Goal: Information Seeking & Learning: Compare options

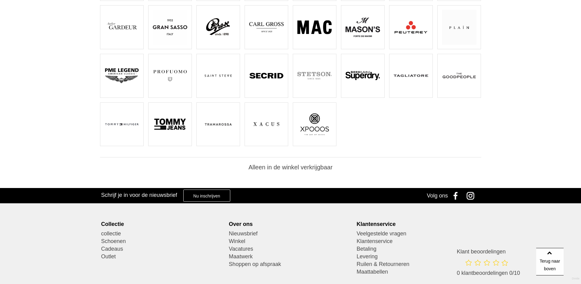
click at [414, 35] on img at bounding box center [411, 27] width 34 height 34
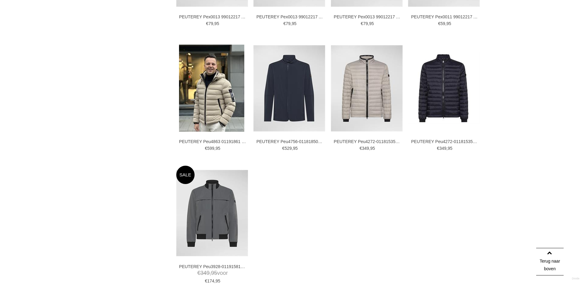
scroll to position [733, 0]
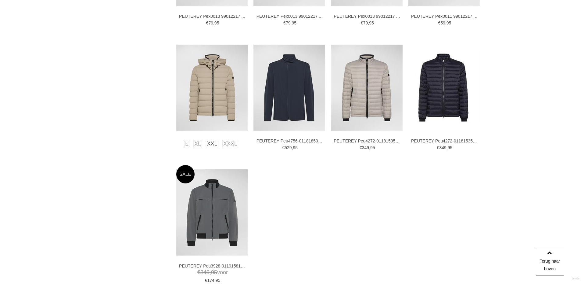
click at [192, 90] on img at bounding box center [212, 88] width 72 height 86
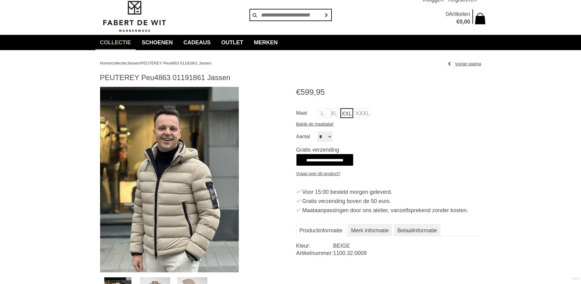
scroll to position [61, 0]
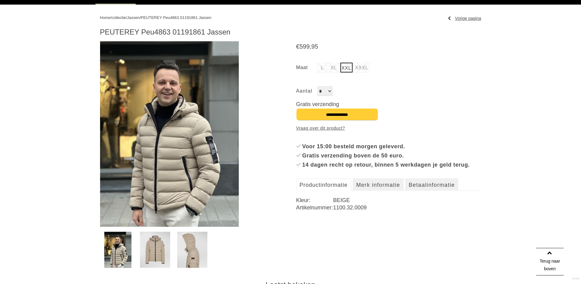
click at [150, 245] on img at bounding box center [155, 249] width 30 height 36
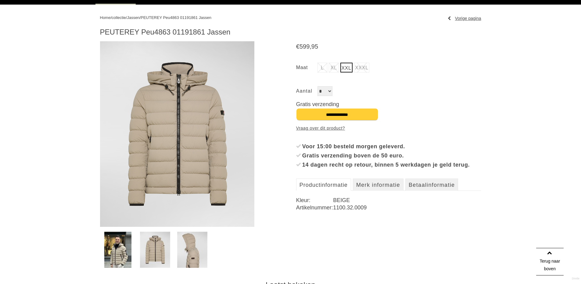
click at [192, 244] on img at bounding box center [192, 249] width 30 height 36
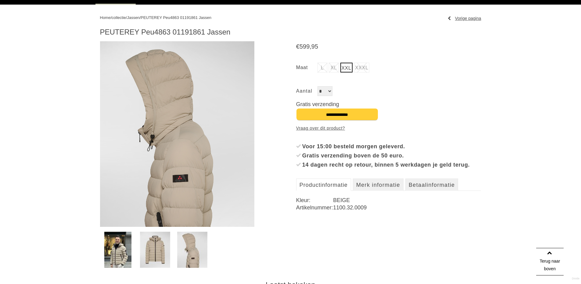
click at [158, 247] on img at bounding box center [155, 249] width 30 height 36
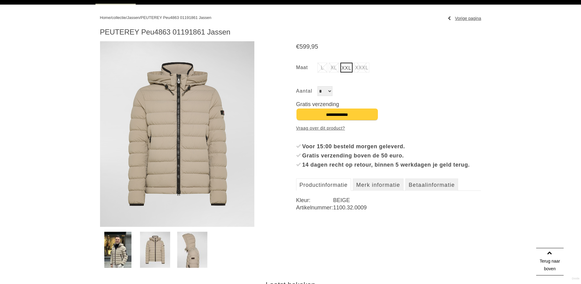
click at [124, 248] on img at bounding box center [117, 249] width 27 height 36
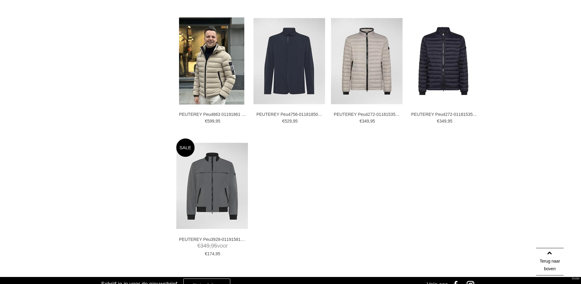
scroll to position [763, 0]
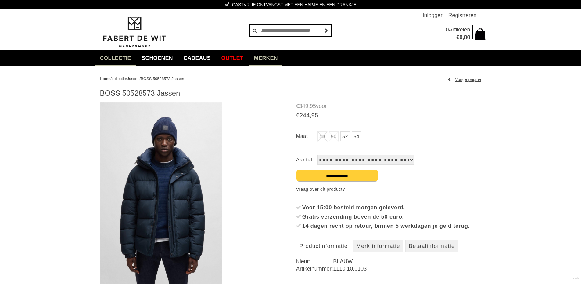
click at [275, 60] on link "Merken" at bounding box center [266, 57] width 33 height 15
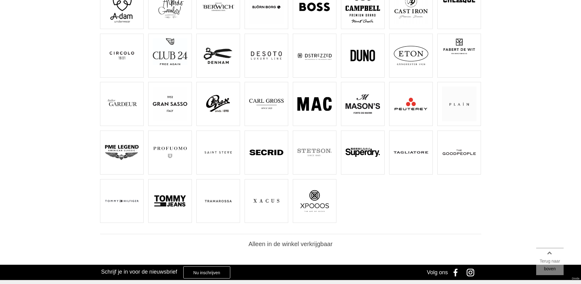
scroll to position [122, 0]
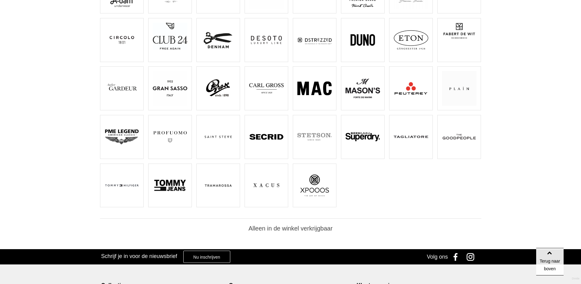
click at [421, 92] on img at bounding box center [411, 88] width 34 height 34
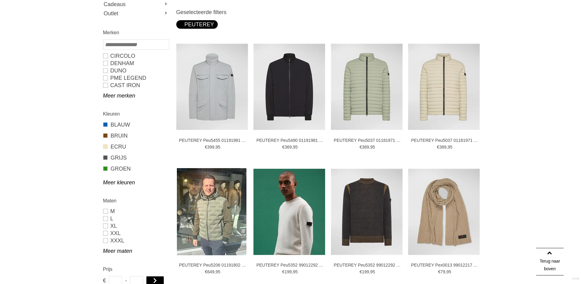
scroll to position [61, 0]
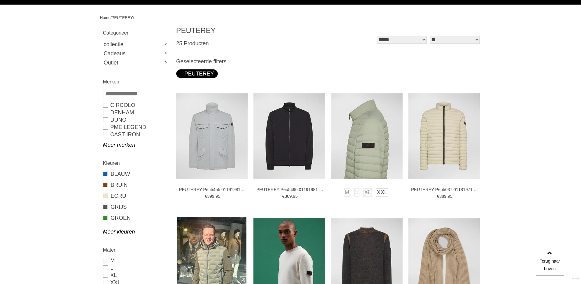
click at [376, 159] on img at bounding box center [367, 136] width 72 height 86
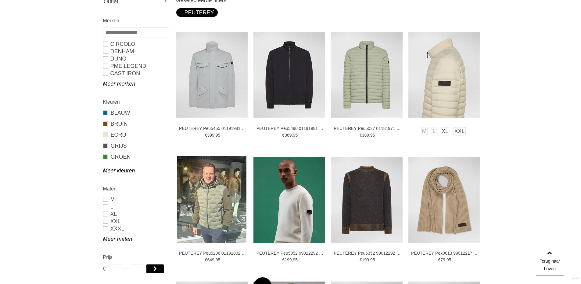
click at [439, 85] on img at bounding box center [444, 75] width 72 height 86
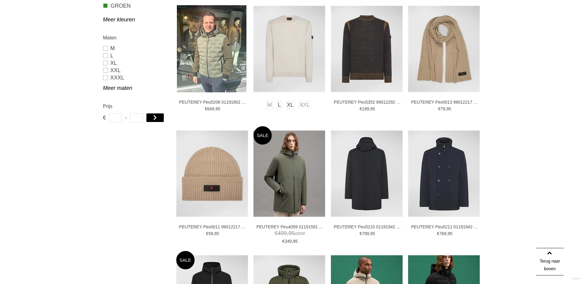
scroll to position [335, 0]
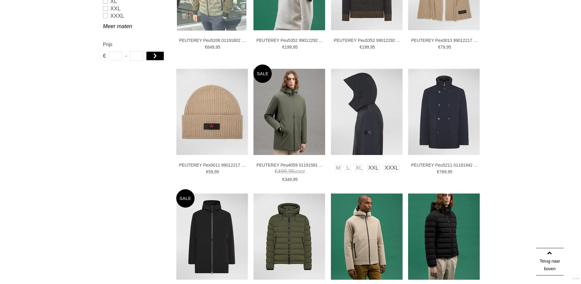
click at [357, 112] on img at bounding box center [367, 112] width 72 height 86
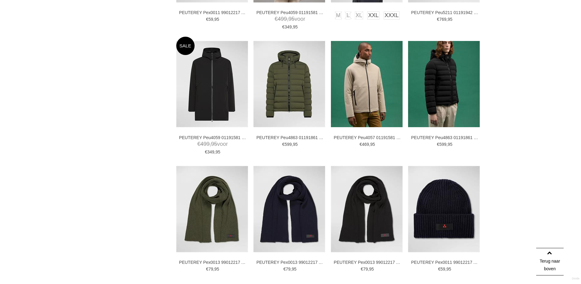
scroll to position [487, 0]
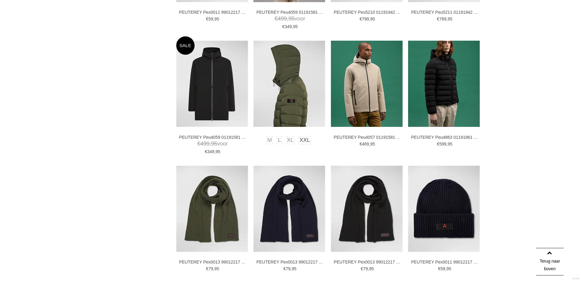
click at [290, 88] on img at bounding box center [290, 84] width 72 height 86
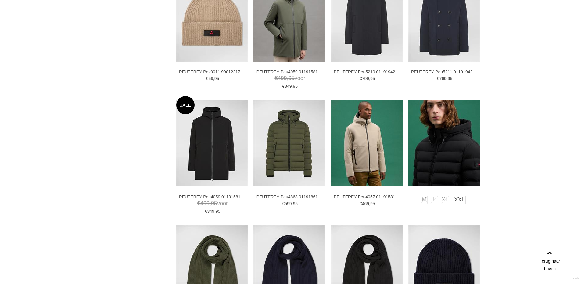
click at [439, 143] on img at bounding box center [444, 143] width 72 height 86
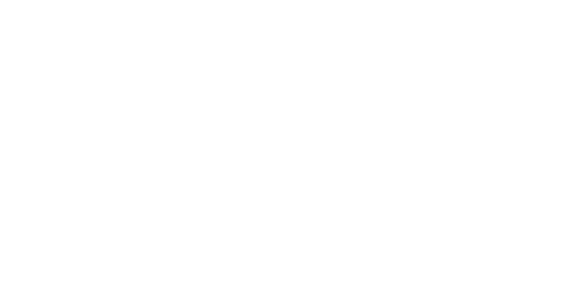
click at [365, 133] on img at bounding box center [367, 143] width 72 height 86
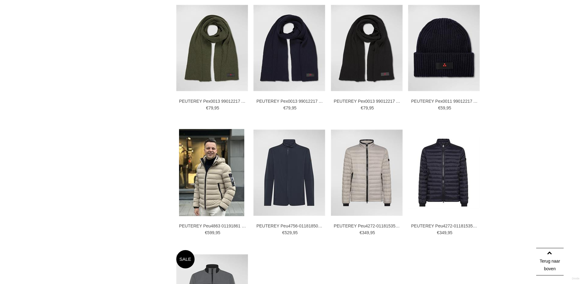
scroll to position [704, 0]
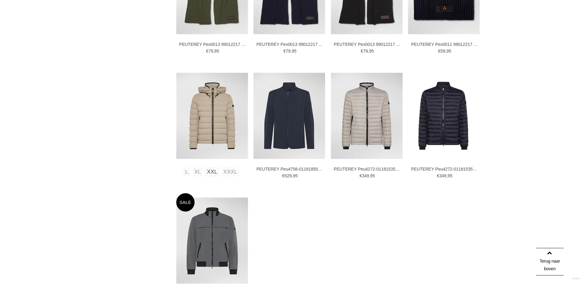
click at [214, 103] on img at bounding box center [212, 116] width 72 height 86
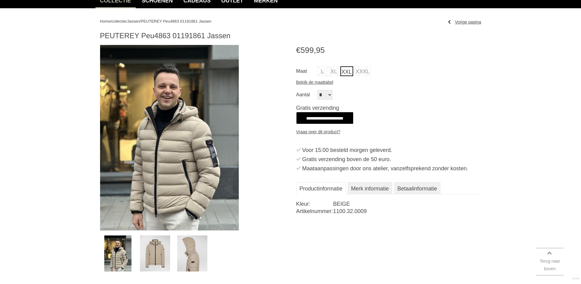
scroll to position [61, 0]
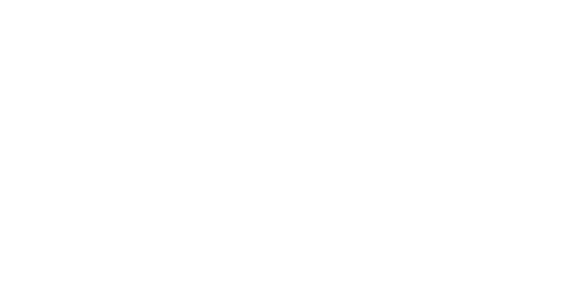
scroll to position [748, 0]
click at [360, 82] on img at bounding box center [367, 73] width 72 height 86
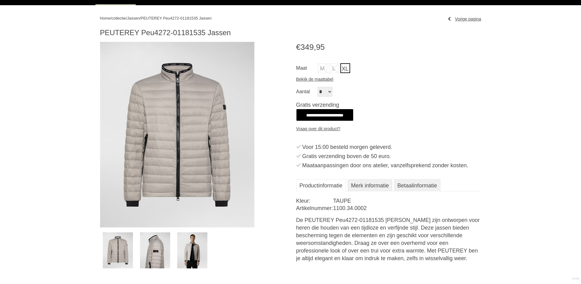
scroll to position [61, 0]
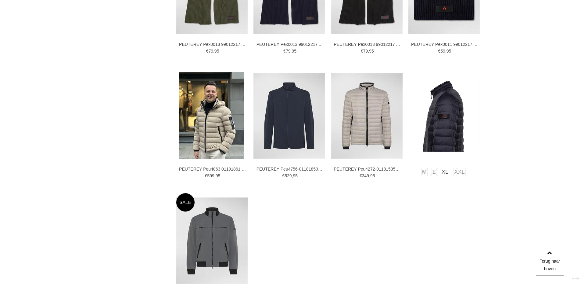
click at [448, 114] on img at bounding box center [444, 116] width 72 height 72
